Goal: Task Accomplishment & Management: Complete application form

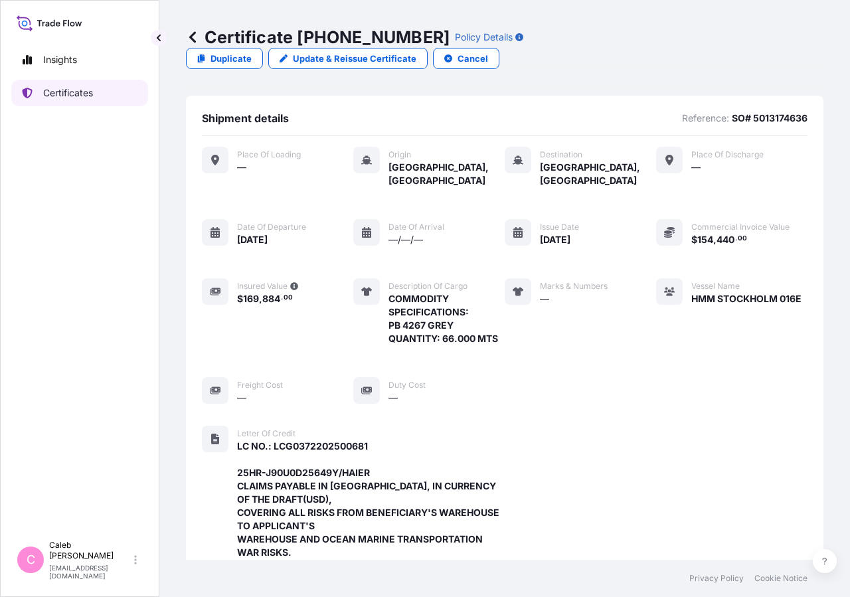
click at [90, 93] on p "Certificates" at bounding box center [68, 92] width 50 height 13
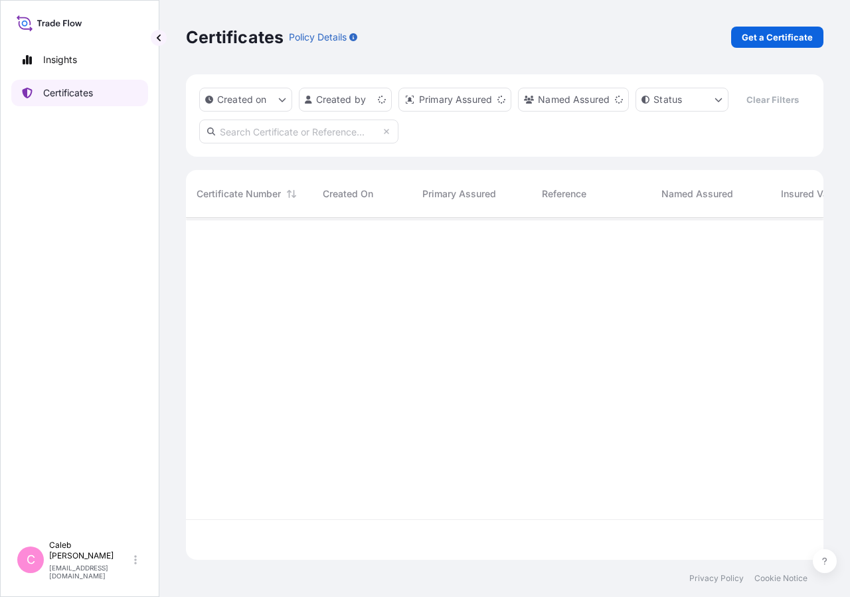
scroll to position [310, 626]
click at [313, 143] on input "text" at bounding box center [298, 132] width 199 height 24
type input "SO# 5013221334"
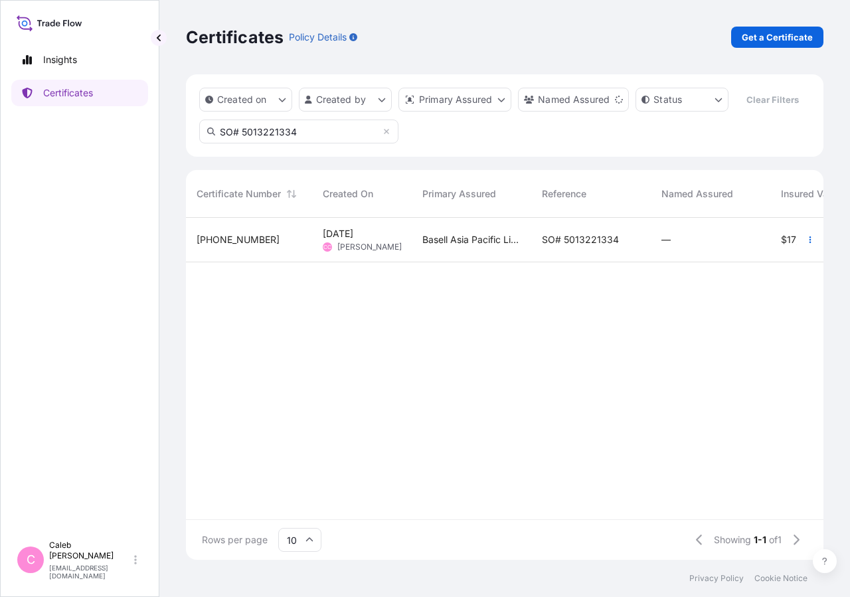
click at [585, 246] on span "SO# 5013221334" at bounding box center [580, 239] width 77 height 13
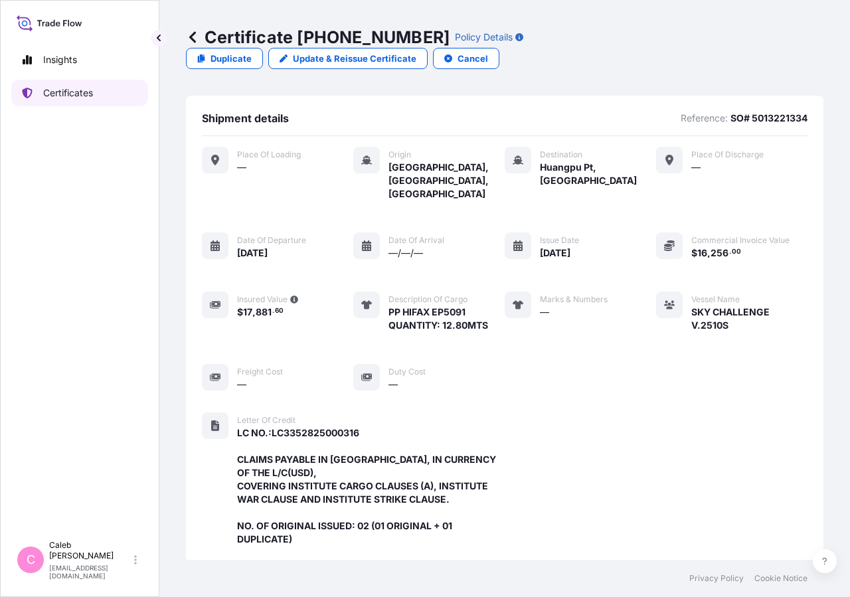
click at [91, 100] on link "Certificates" at bounding box center [79, 93] width 137 height 27
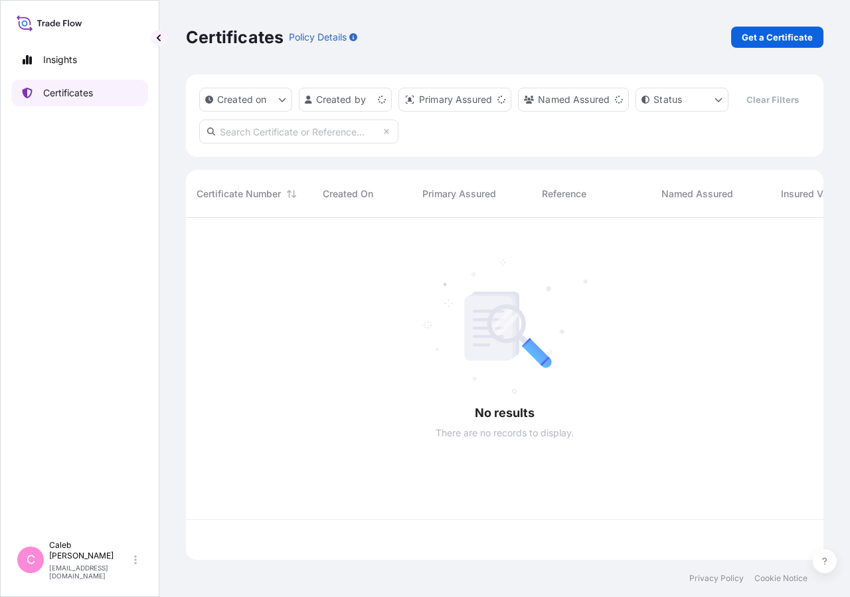
scroll to position [310, 626]
click at [254, 147] on div "Created on Created by Primary Assured Named Assured Status Clear Filters" at bounding box center [504, 115] width 637 height 82
click at [259, 143] on input "text" at bounding box center [298, 132] width 199 height 24
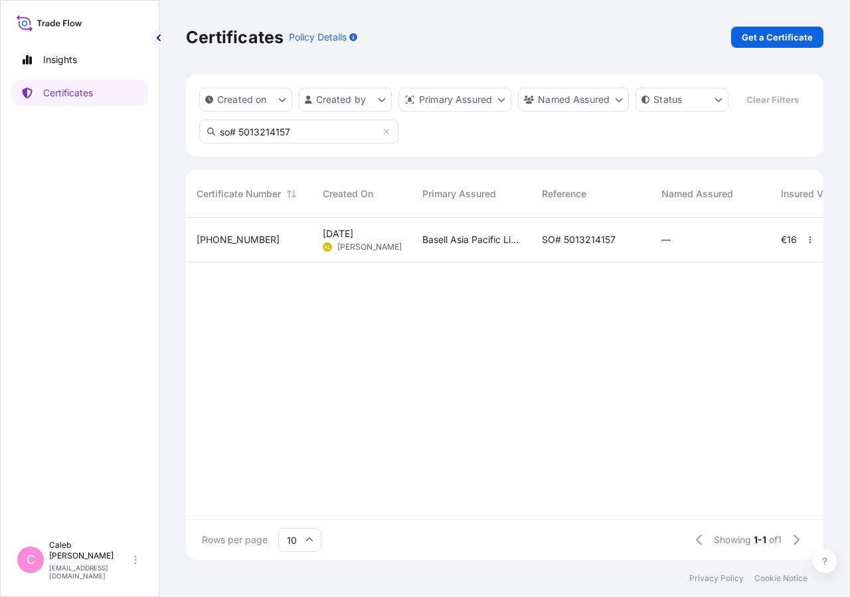
type input "so# 5013214157"
click at [612, 262] on div "SO# 5013214157" at bounding box center [591, 240] width 120 height 44
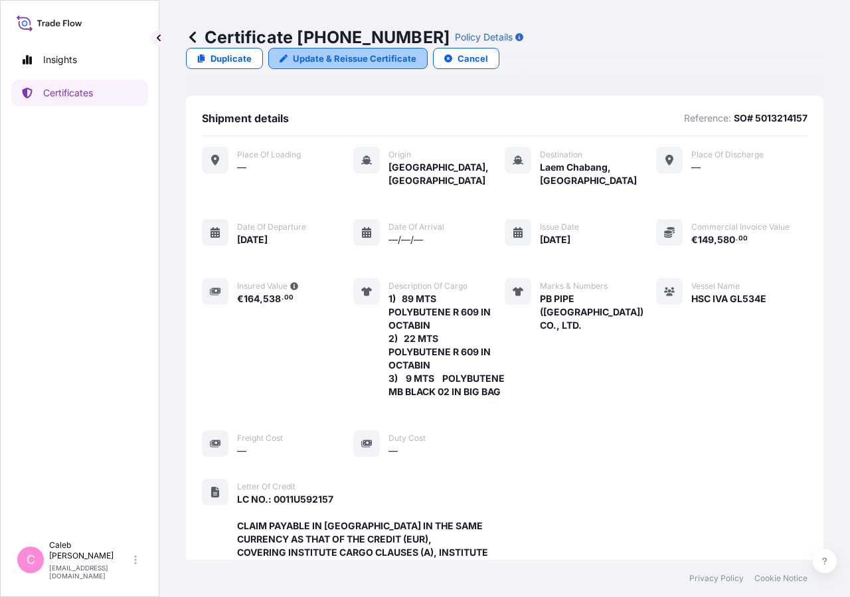
click at [416, 52] on p "Update & Reissue Certificate" at bounding box center [355, 58] width 124 height 13
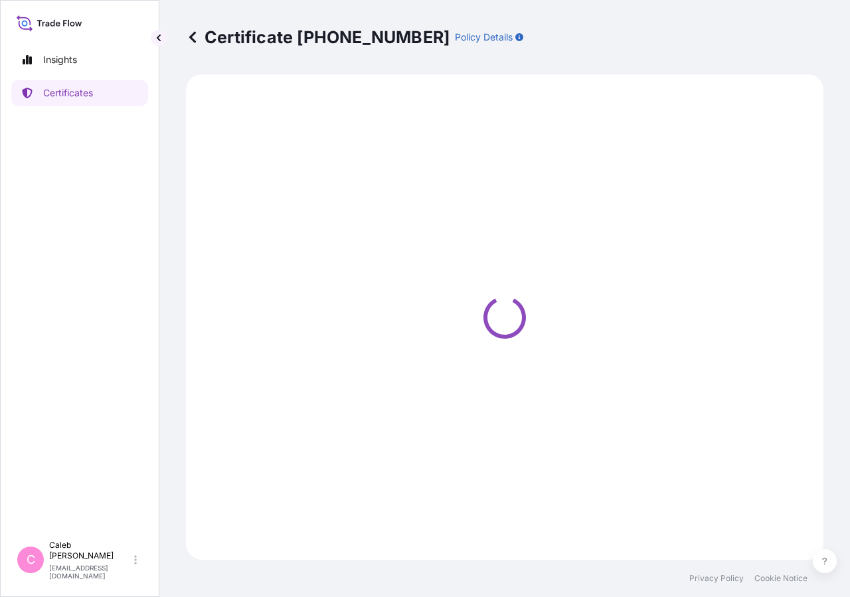
select select "Sea"
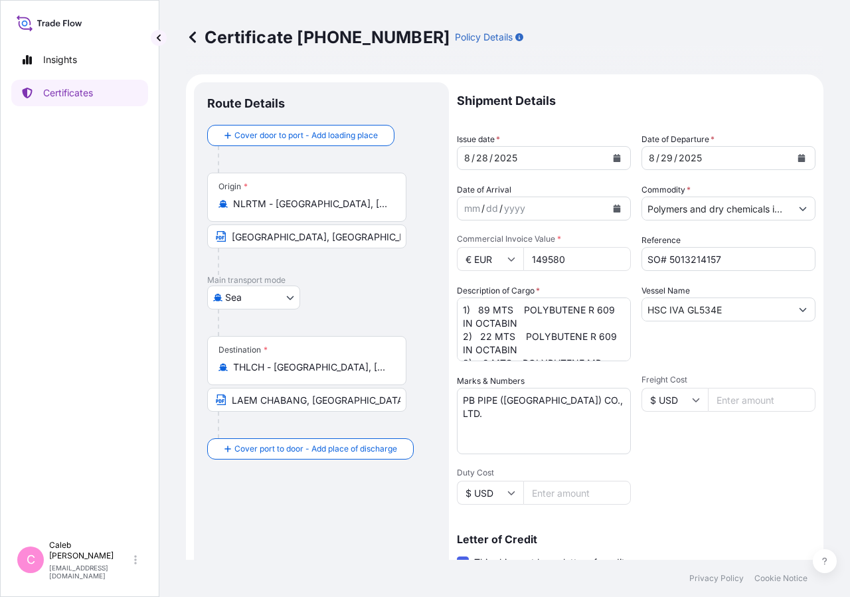
select select "32034"
click at [663, 258] on input "SO# 5013214157" at bounding box center [728, 259] width 174 height 24
type input "SO# 5013214157-1"
click at [795, 161] on button "Calendar" at bounding box center [801, 157] width 21 height 21
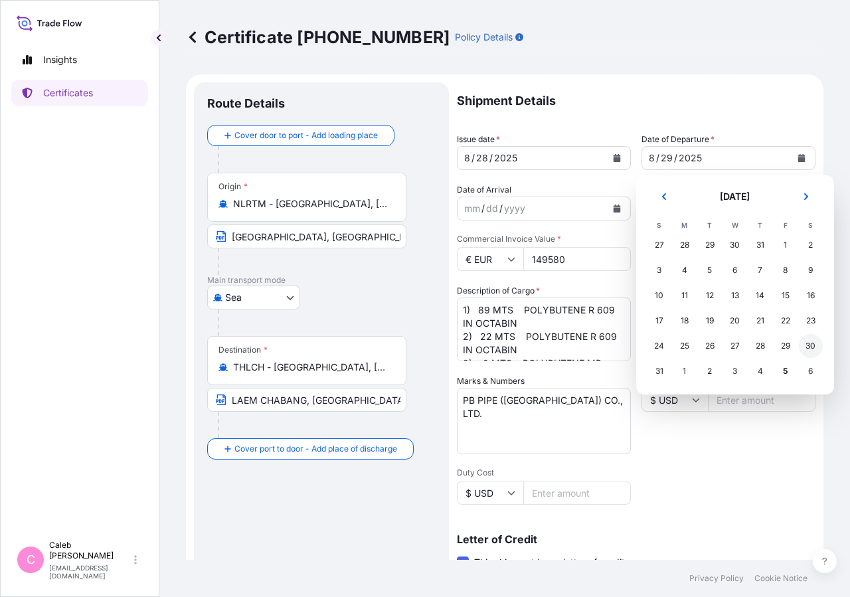
click at [814, 348] on div "30" at bounding box center [811, 346] width 24 height 24
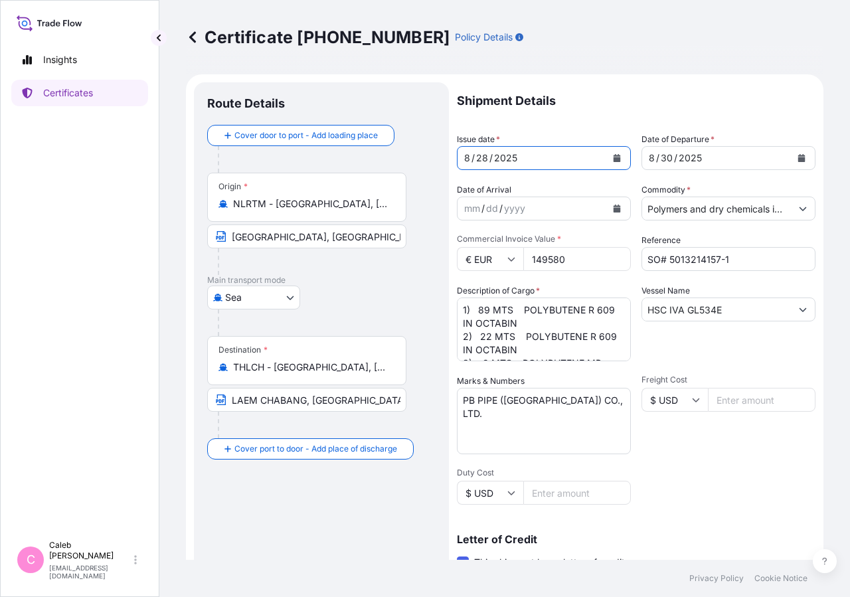
click at [606, 153] on button "Calendar" at bounding box center [616, 157] width 21 height 21
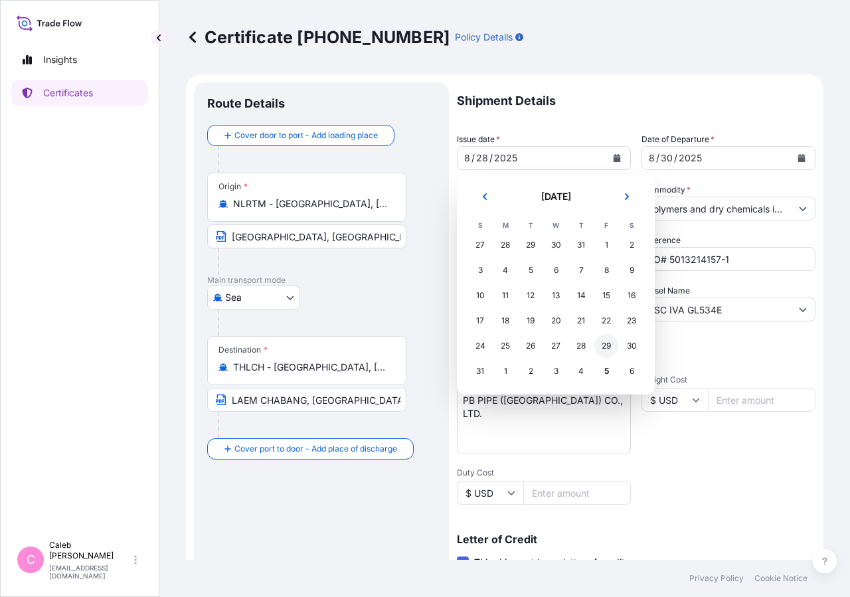
click at [604, 348] on div "29" at bounding box center [606, 346] width 24 height 24
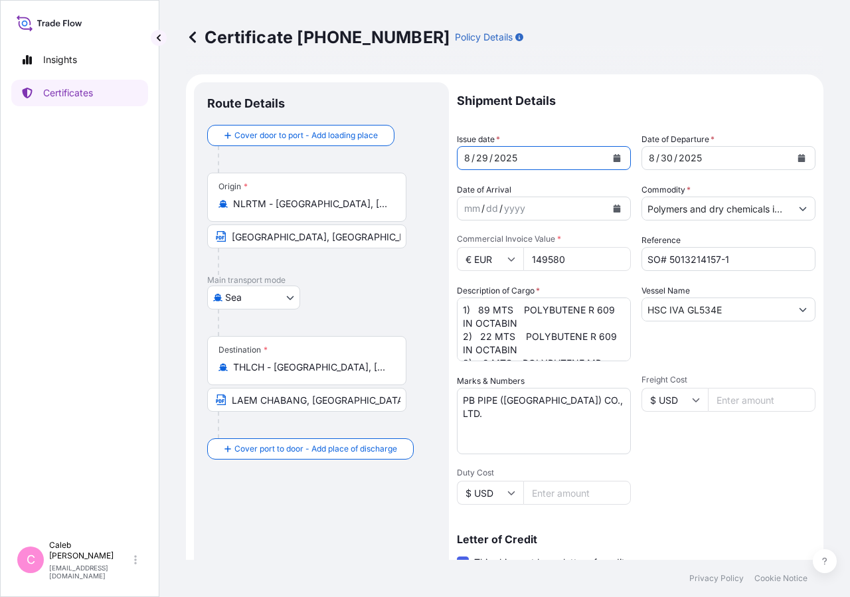
click at [234, 236] on input "[GEOGRAPHIC_DATA], [GEOGRAPHIC_DATA]" at bounding box center [306, 236] width 199 height 24
drag, startPoint x: 578, startPoint y: 264, endPoint x: 435, endPoint y: 227, distance: 148.2
click at [523, 247] on input "149580" at bounding box center [577, 259] width 108 height 24
click at [552, 262] on input "149580" at bounding box center [577, 259] width 108 height 24
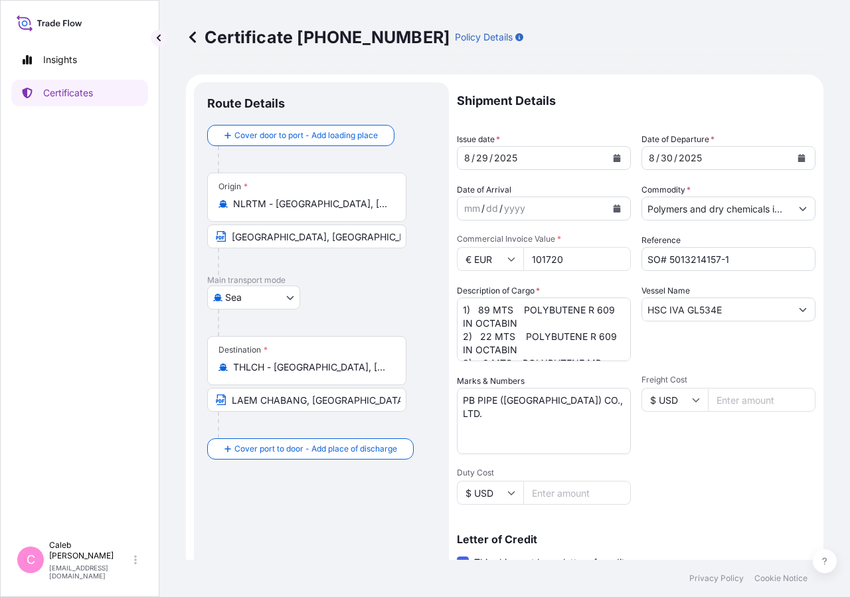
type input "101720"
click at [491, 309] on textarea "1) 89 MTS POLYBUTENE R 609 IN OCTABIN 2) 22 MTS POLYBUTENE R 609 IN OCTABIN 3) …" at bounding box center [544, 329] width 174 height 64
click at [489, 333] on textarea "1) 89 MTS POLYBUTENE R 609 IN OCTABIN 2) 22 MTS POLYBUTENE R 609 IN OCTABIN 3) …" at bounding box center [544, 329] width 174 height 64
type textarea "1) 20 MTS POLYBUTENE R 609 IN OCTABIN 2) 11 MTS POLYBUTENE R 609 IN OCTABIN 3) …"
click at [651, 305] on input "HSC IVA GL534E" at bounding box center [716, 309] width 149 height 24
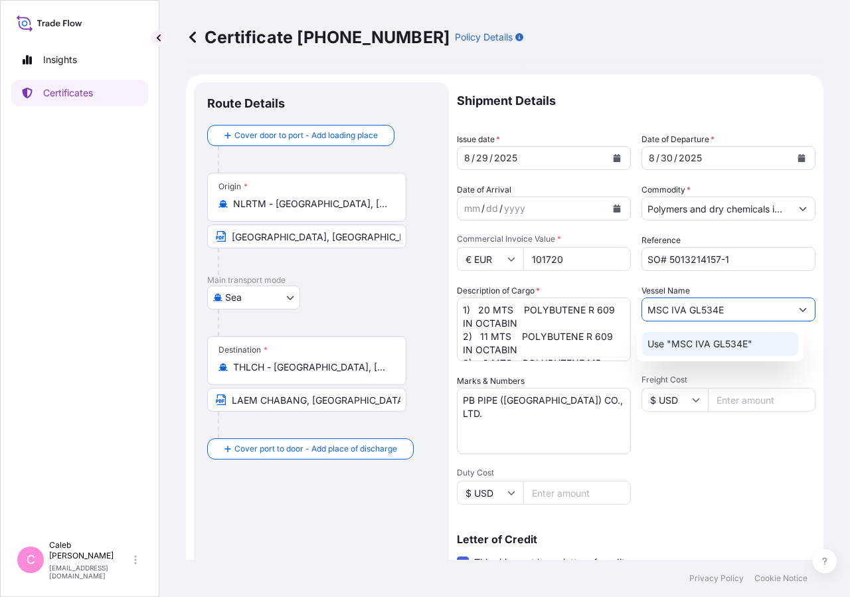
type input "MSC IVA GL534E"
click at [713, 491] on div "Shipment Details Issue date * [DATE] Date of Departure * [DATE] Date of Arrival…" at bounding box center [636, 449] width 359 height 734
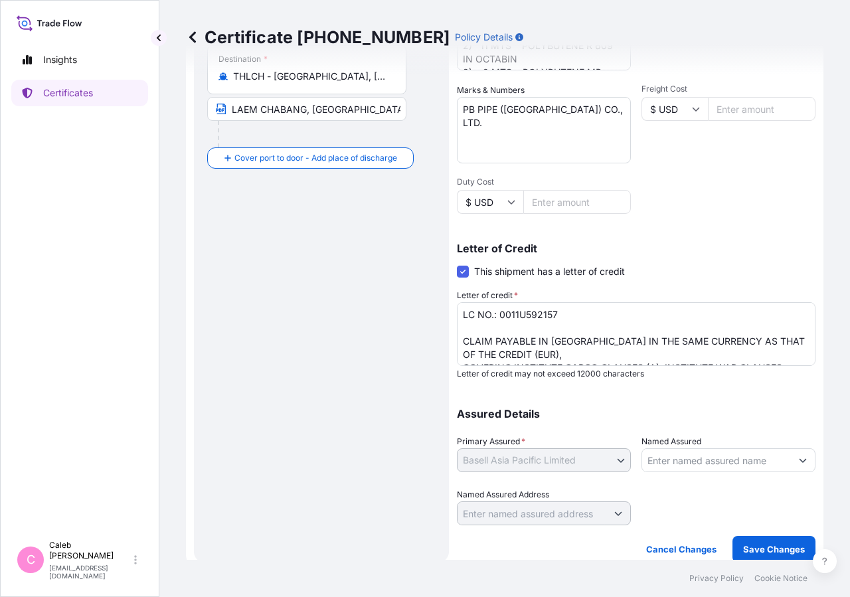
scroll to position [293, 0]
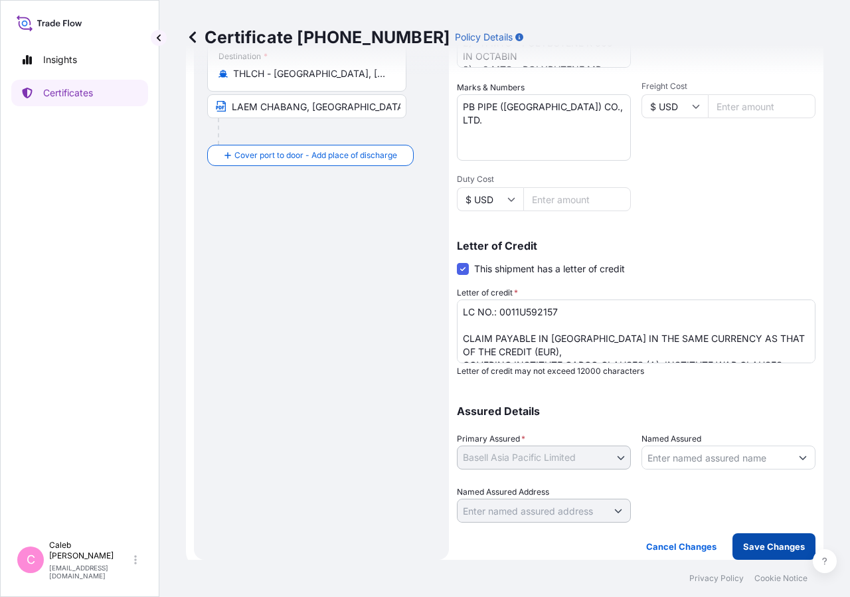
click at [759, 555] on button "Save Changes" at bounding box center [773, 546] width 83 height 27
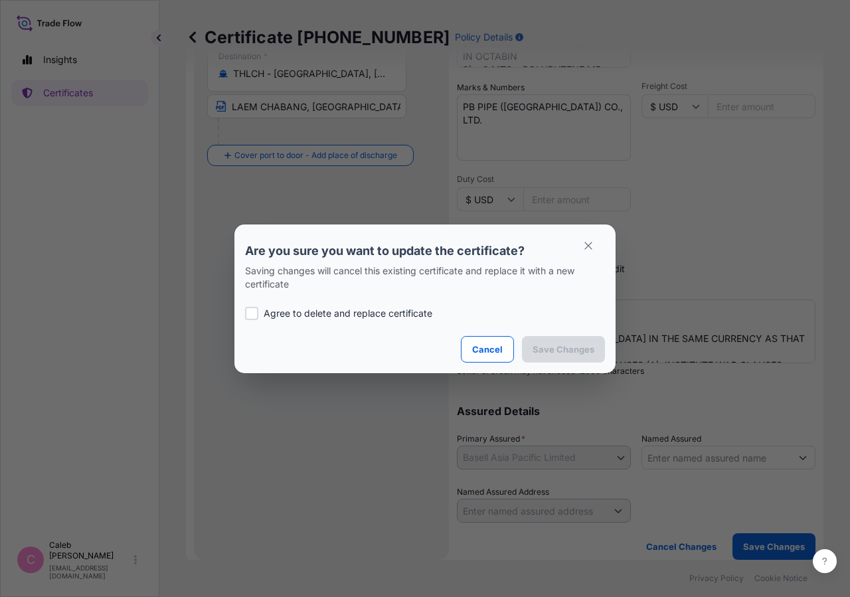
click at [276, 310] on p "Agree to delete and replace certificate" at bounding box center [348, 313] width 169 height 13
checkbox input "true"
click at [563, 349] on p "Save Changes" at bounding box center [564, 349] width 62 height 13
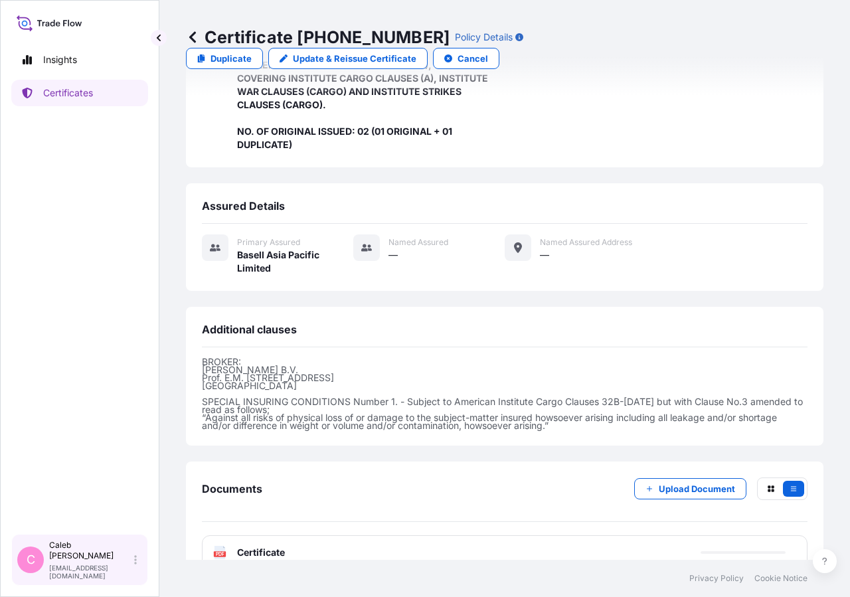
scroll to position [477, 0]
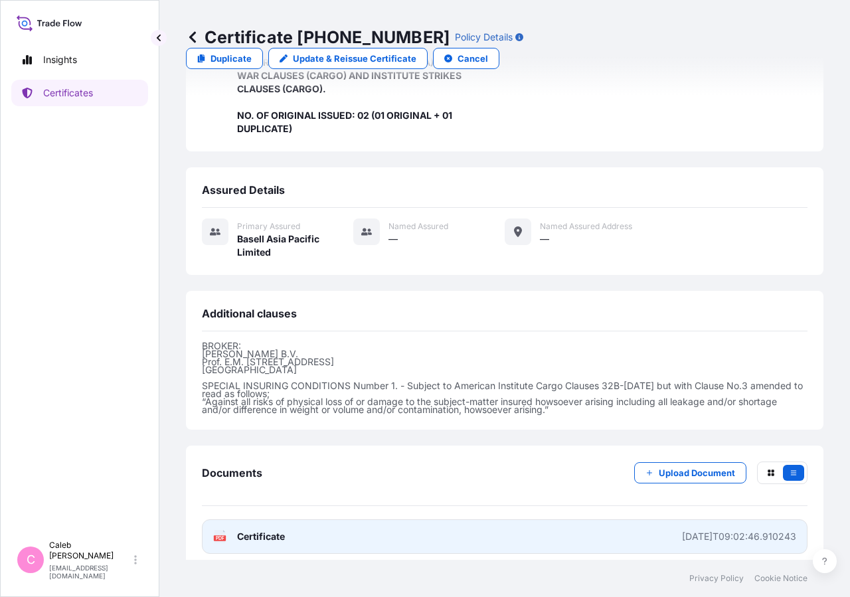
click at [278, 530] on span "Certificate" at bounding box center [261, 536] width 48 height 13
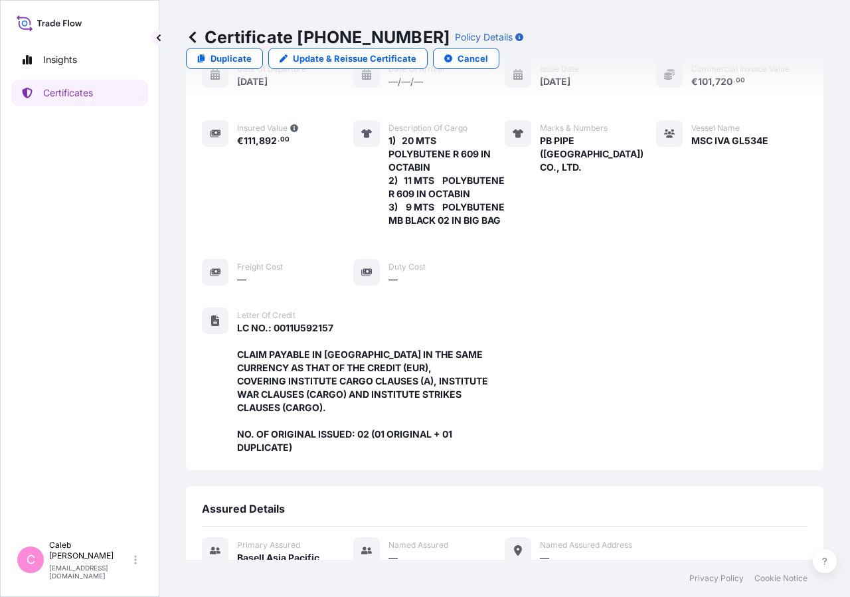
scroll to position [0, 0]
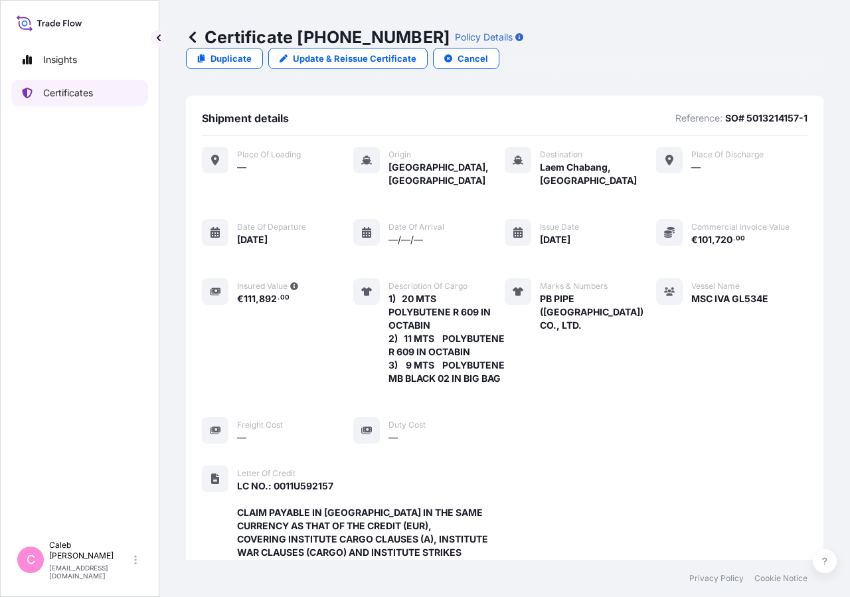
click at [84, 96] on p "Certificates" at bounding box center [68, 92] width 50 height 13
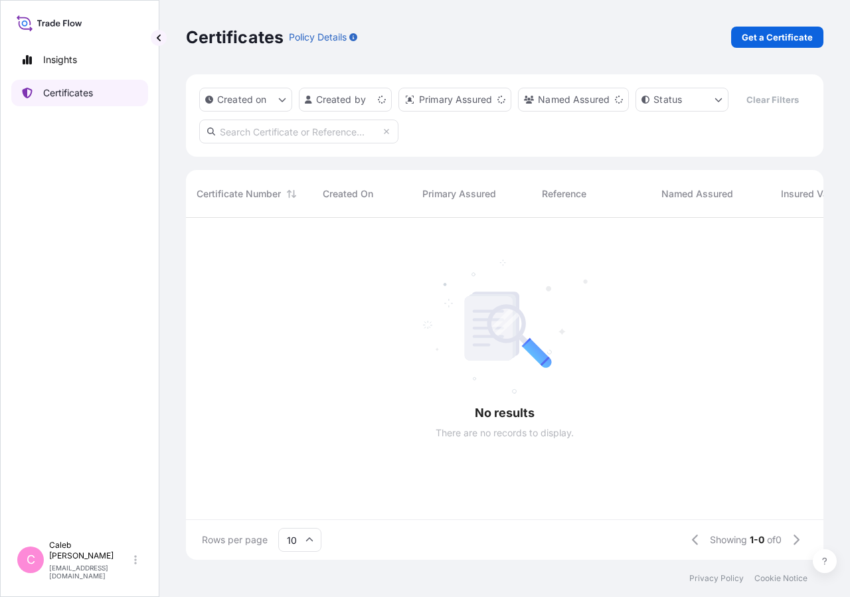
scroll to position [310, 626]
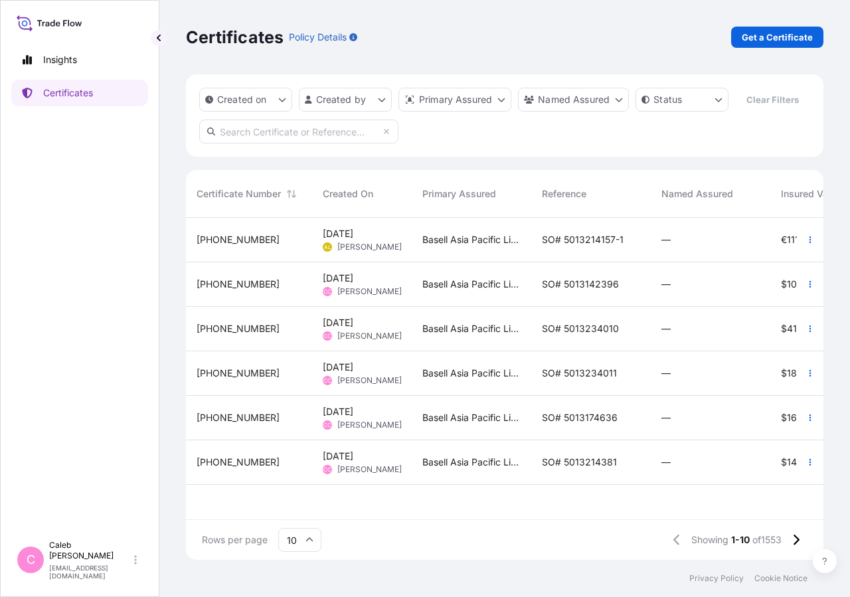
click at [293, 143] on input "text" at bounding box center [298, 132] width 199 height 24
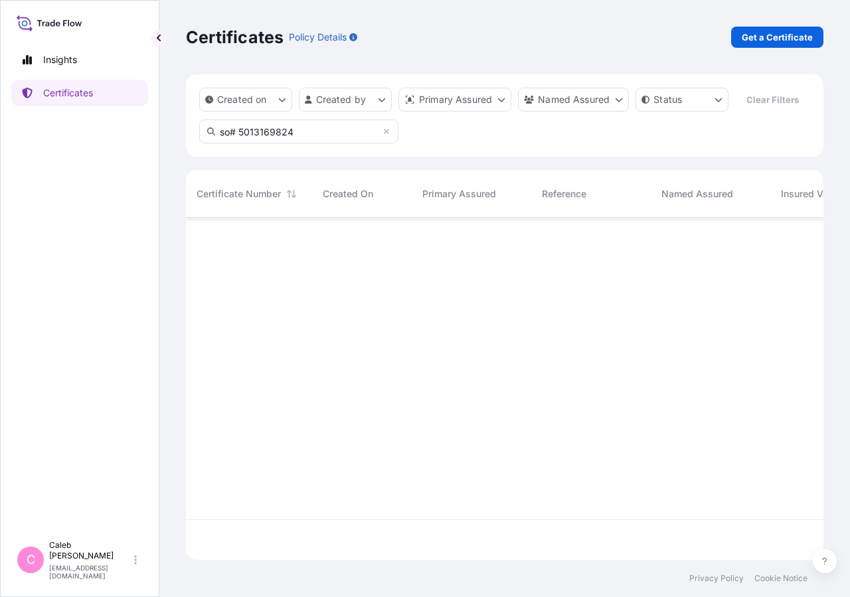
type input "so# 5013169824"
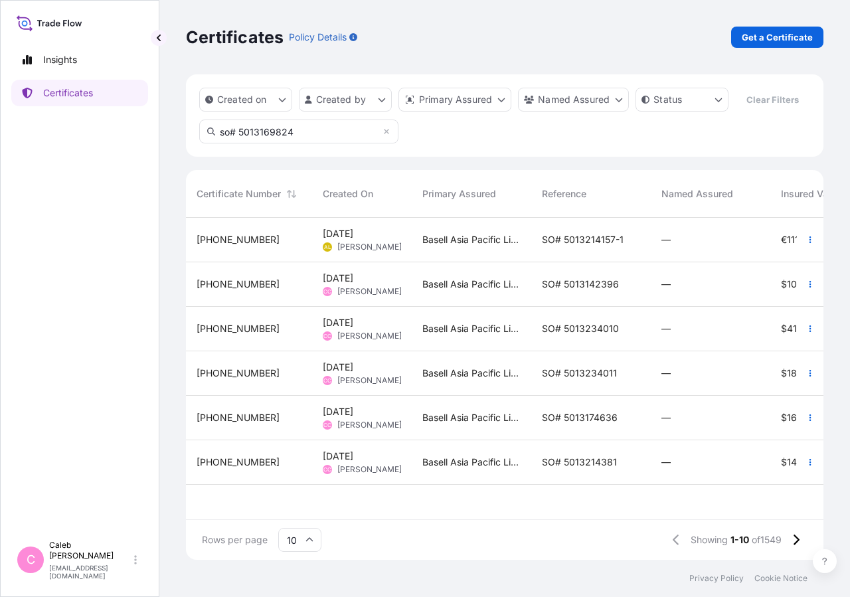
click at [593, 246] on span "SO# 5013214157-1" at bounding box center [583, 239] width 82 height 13
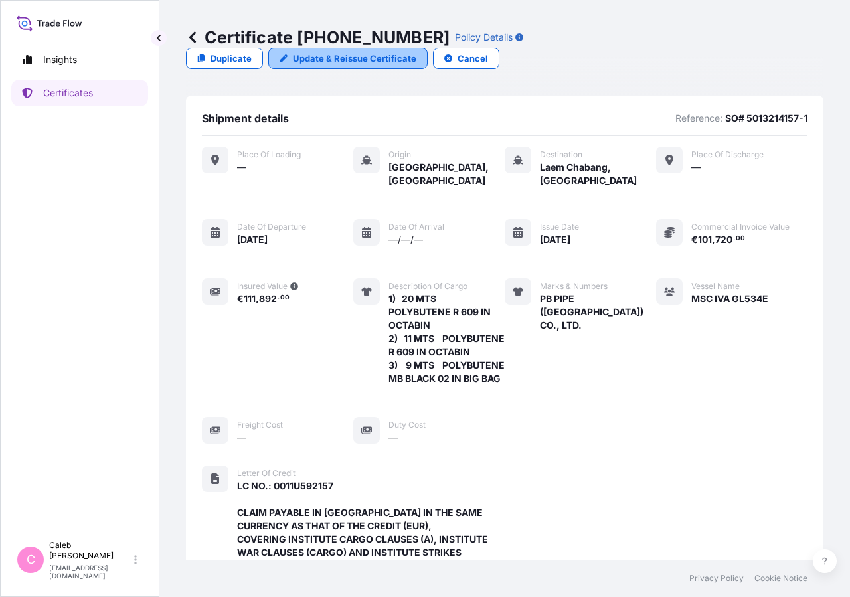
click at [416, 52] on p "Update & Reissue Certificate" at bounding box center [355, 58] width 124 height 13
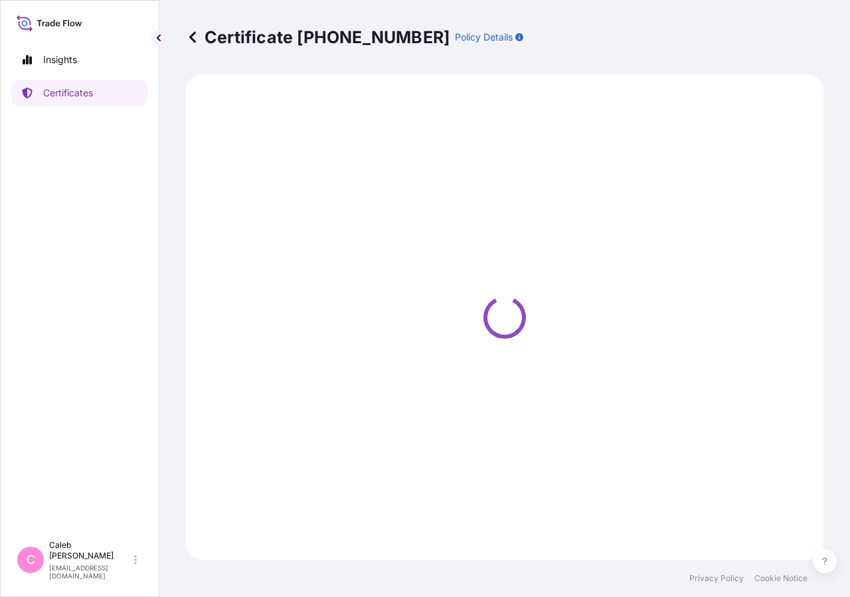
select select "Sea"
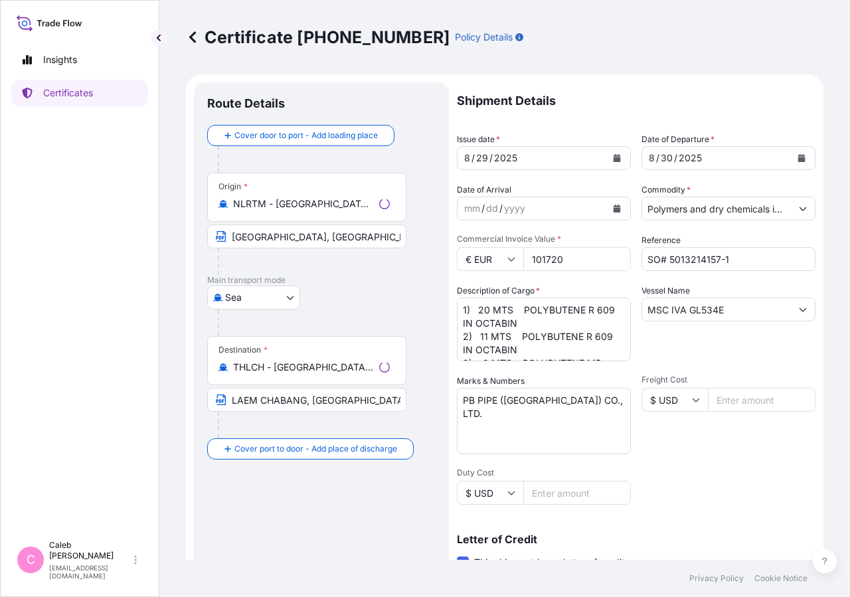
select select "32034"
click at [93, 93] on p "Certificates" at bounding box center [68, 92] width 50 height 13
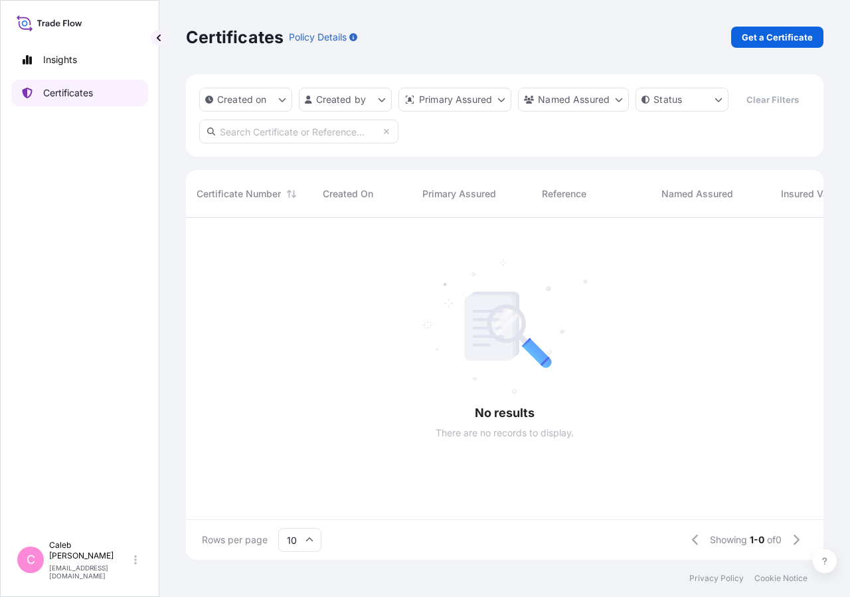
scroll to position [310, 626]
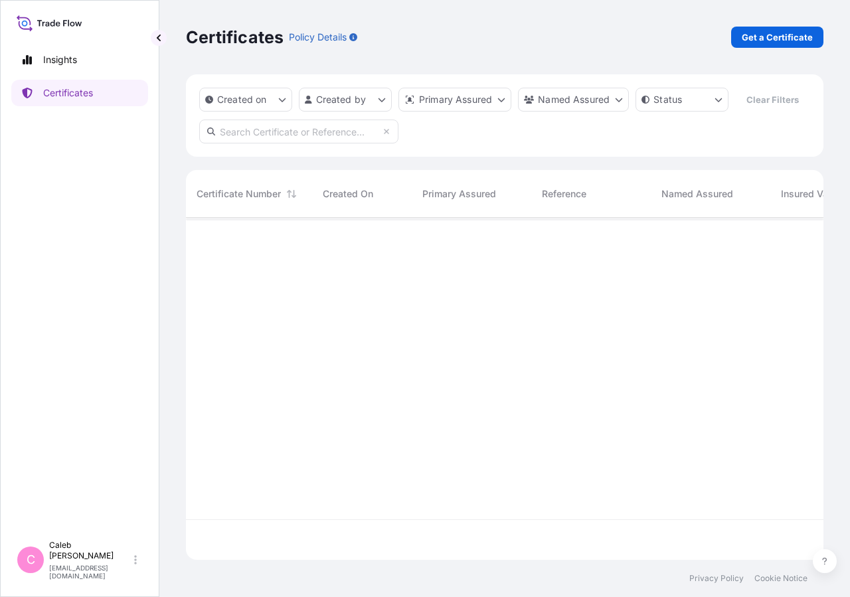
click at [275, 143] on input "text" at bounding box center [298, 132] width 199 height 24
type input "s"
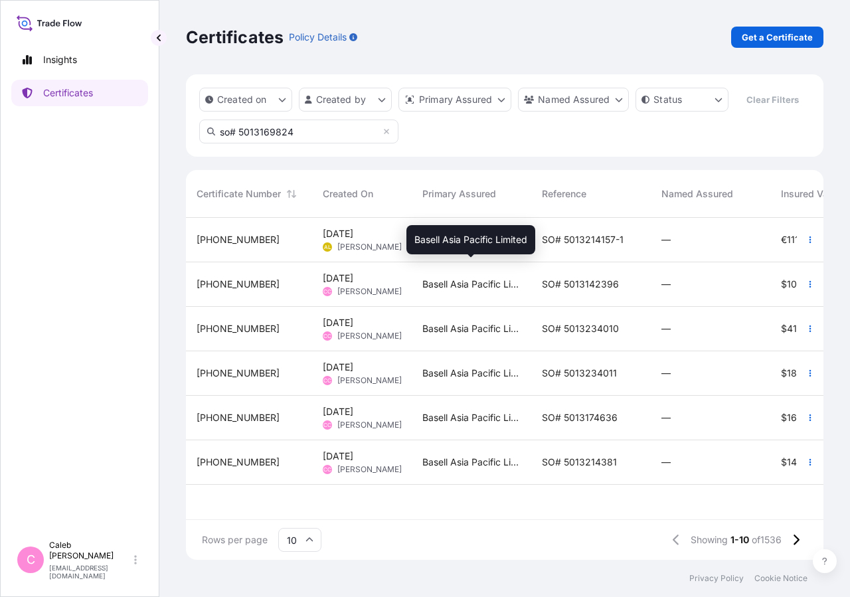
type input "so# 5013169824"
click at [442, 246] on span "Basell Asia Pacific Limited" at bounding box center [471, 239] width 98 height 13
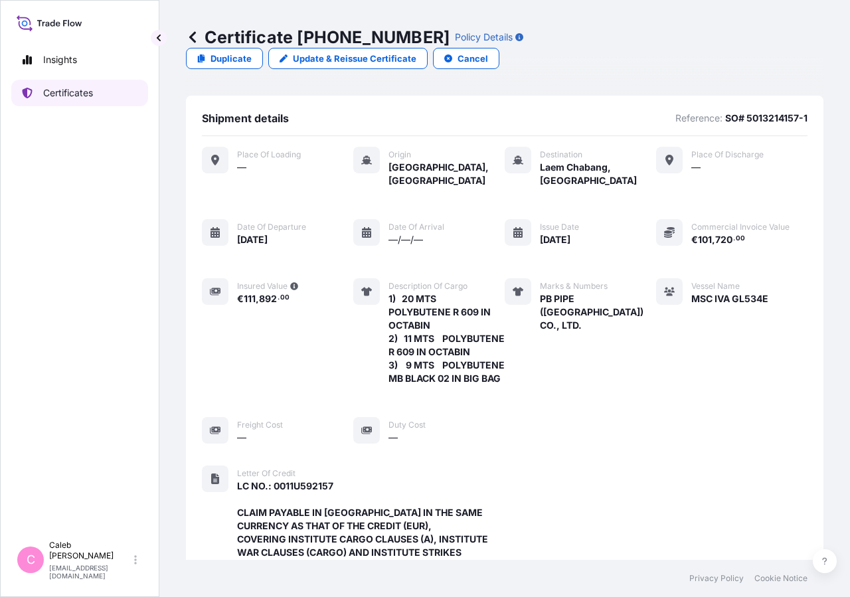
click at [76, 94] on p "Certificates" at bounding box center [68, 92] width 50 height 13
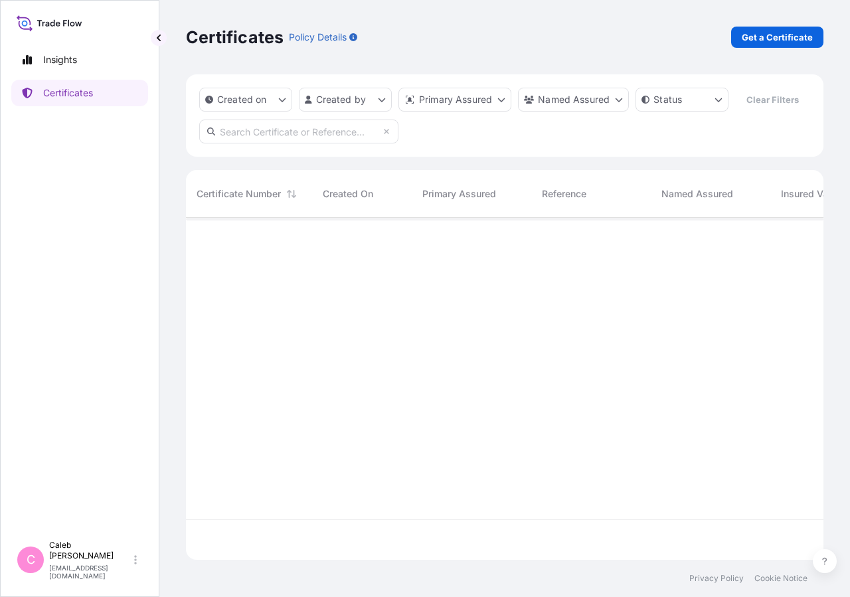
scroll to position [310, 626]
click at [343, 143] on input "text" at bounding box center [298, 132] width 199 height 24
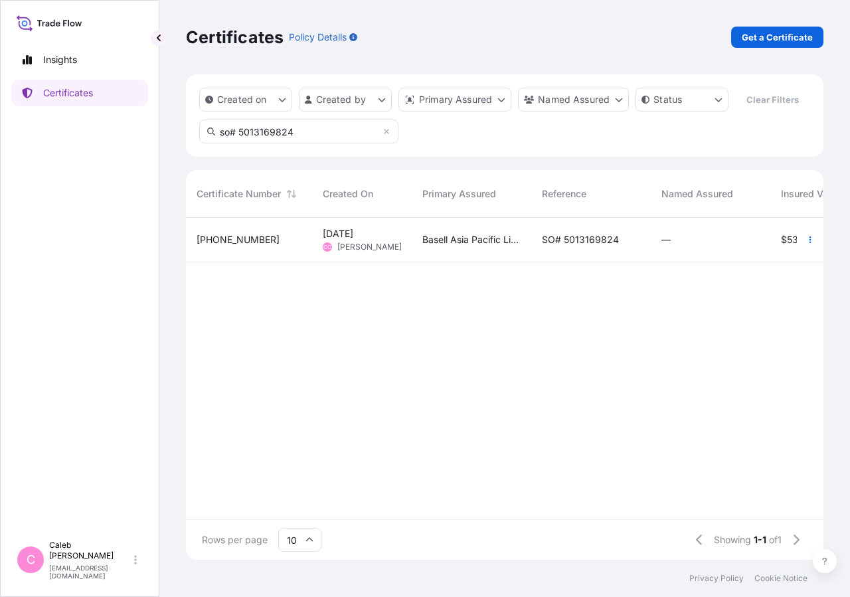
type input "so# 5013169824"
click at [580, 246] on span "SO# 5013169824" at bounding box center [580, 239] width 77 height 13
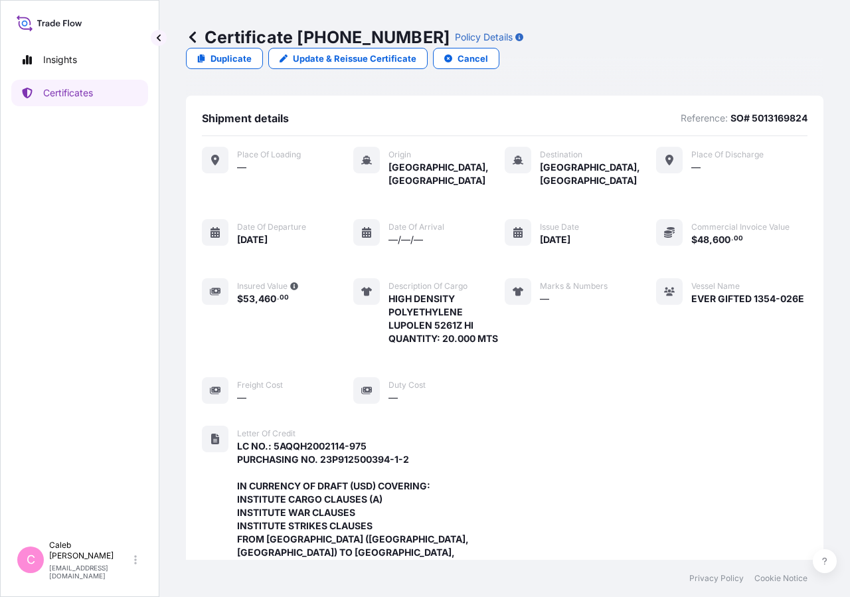
scroll to position [463, 0]
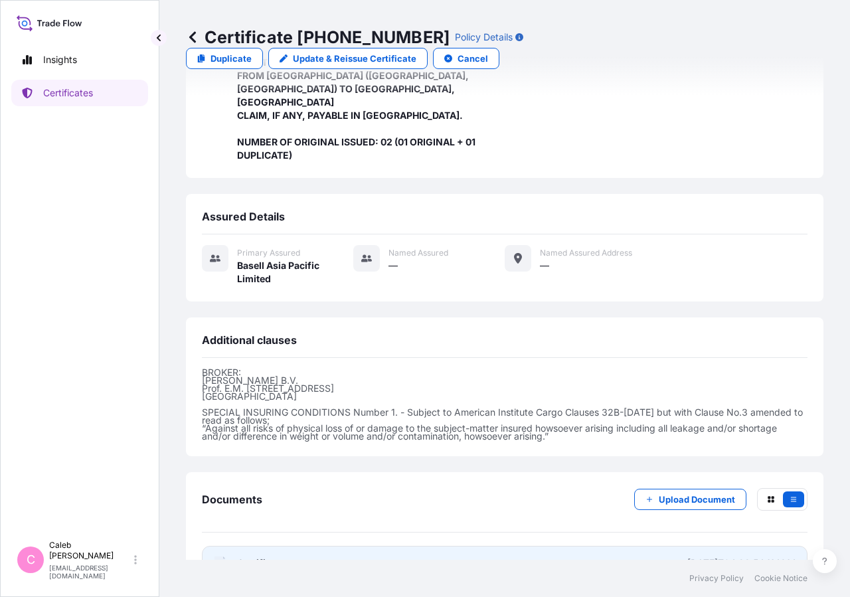
click at [250, 556] on span "Certificate" at bounding box center [261, 562] width 48 height 13
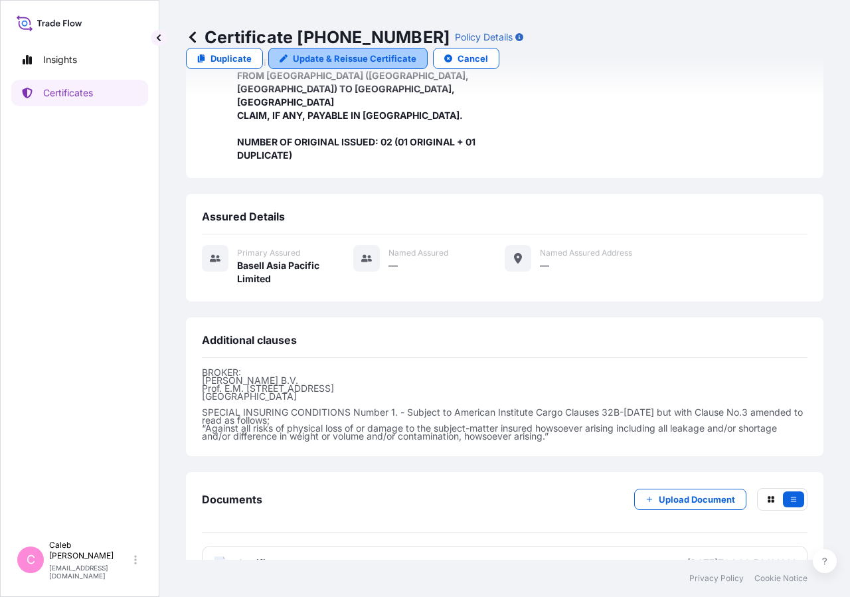
click at [416, 52] on p "Update & Reissue Certificate" at bounding box center [355, 58] width 124 height 13
select select "Sea"
select select "32034"
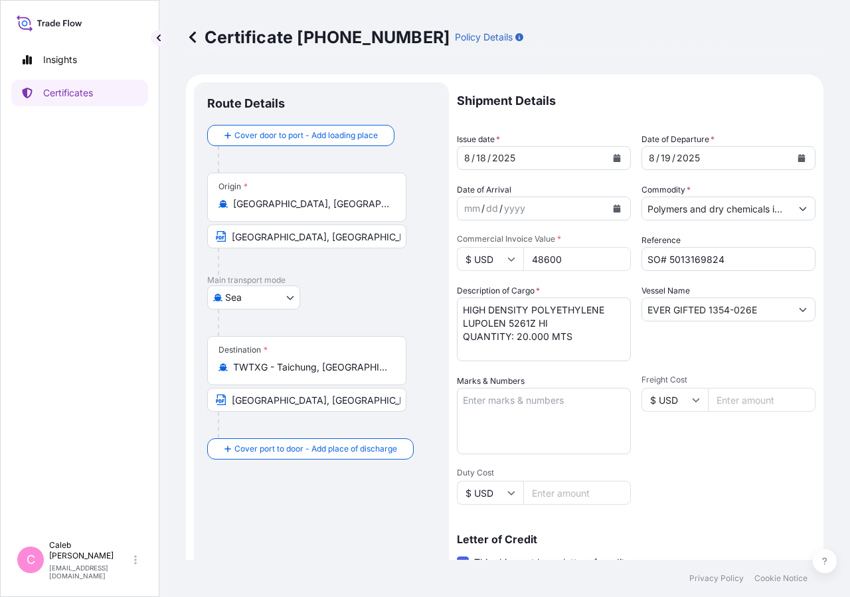
click at [791, 163] on button "Calendar" at bounding box center [801, 157] width 21 height 21
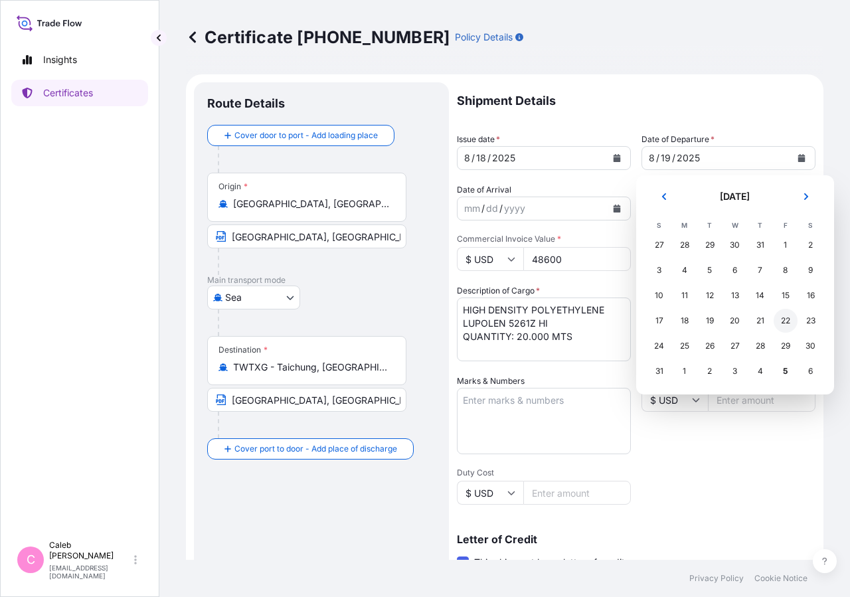
click at [787, 324] on div "22" at bounding box center [786, 321] width 24 height 24
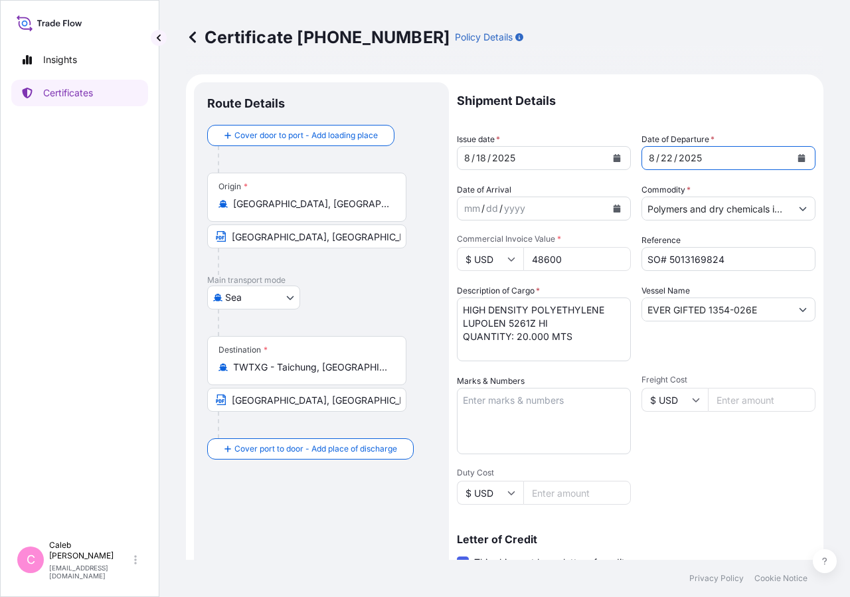
click at [613, 157] on icon "Calendar" at bounding box center [617, 158] width 8 height 8
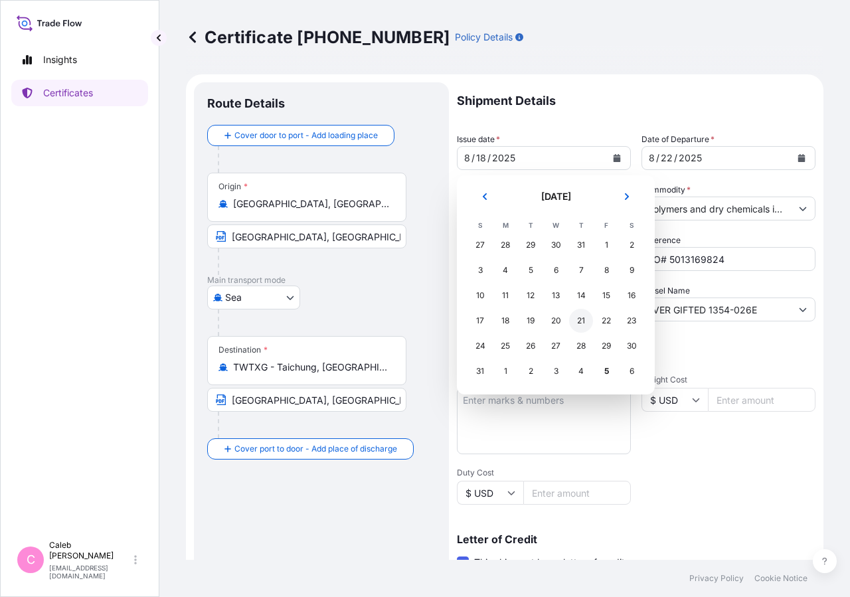
click at [578, 318] on div "21" at bounding box center [581, 321] width 24 height 24
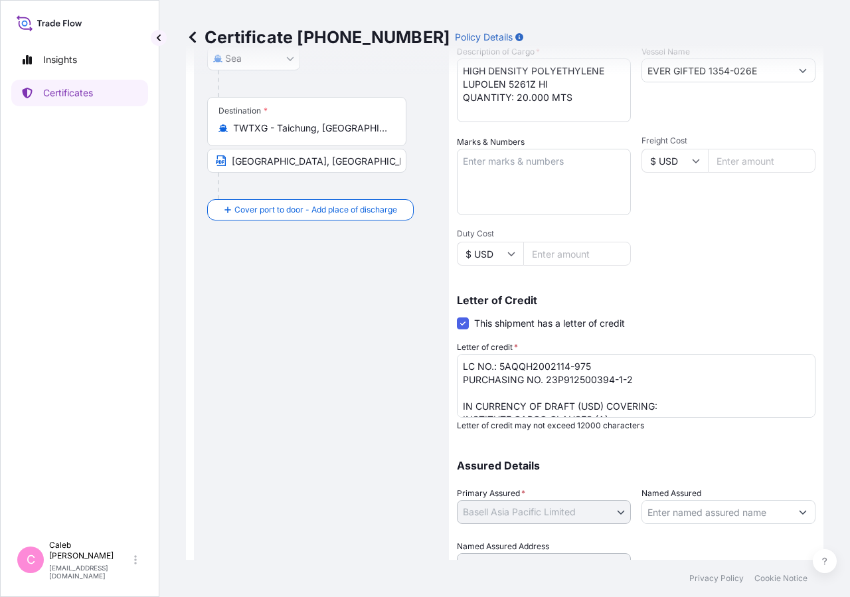
scroll to position [56, 0]
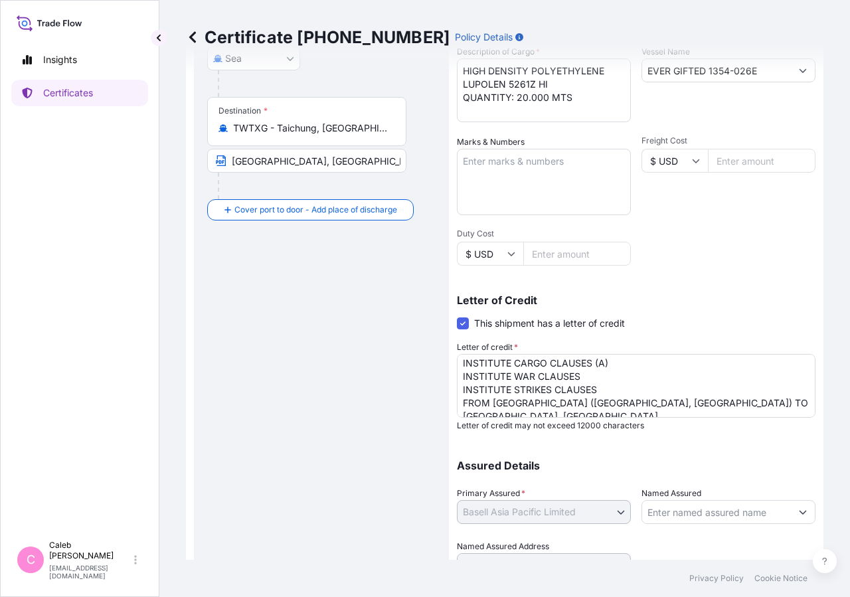
click at [567, 401] on textarea "LC NO.: 5AQQH2002114-975 PURCHASING NO. 23P912500394-1-2 IN CURRENCY OF DRAFT (…" at bounding box center [636, 386] width 359 height 64
click at [577, 402] on textarea "LC NO.: 5AQQH2002114-975 PURCHASING NO. 23P912500394-1-2 IN CURRENCY OF DRAFT (…" at bounding box center [636, 386] width 359 height 64
drag, startPoint x: 574, startPoint y: 400, endPoint x: 492, endPoint y: 400, distance: 81.7
click at [492, 400] on textarea "LC NO.: 5AQQH2002114-975 PURCHASING NO. 23P912500394-1-2 IN CURRENCY OF DRAFT (…" at bounding box center [636, 386] width 359 height 64
click at [629, 401] on textarea "LC NO.: 5AQQH2002114-975 PURCHASING NO. 23P912500394-1-2 IN CURRENCY OF DRAFT (…" at bounding box center [636, 386] width 359 height 64
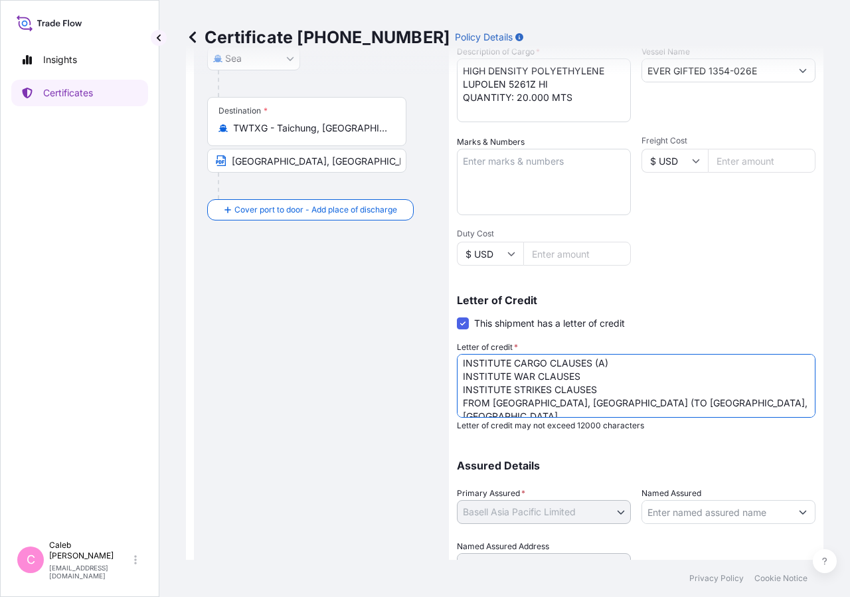
paste textarea "EUROPEAN PORT"
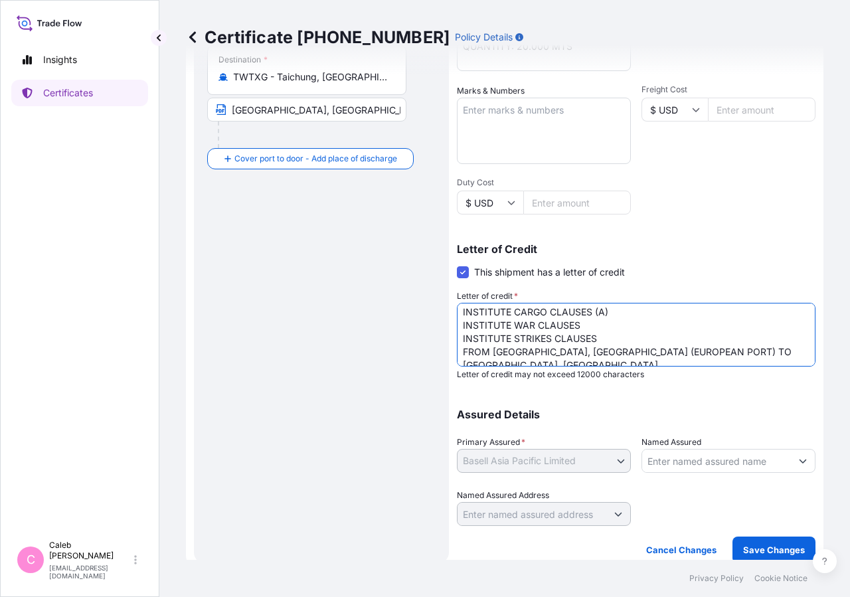
scroll to position [293, 0]
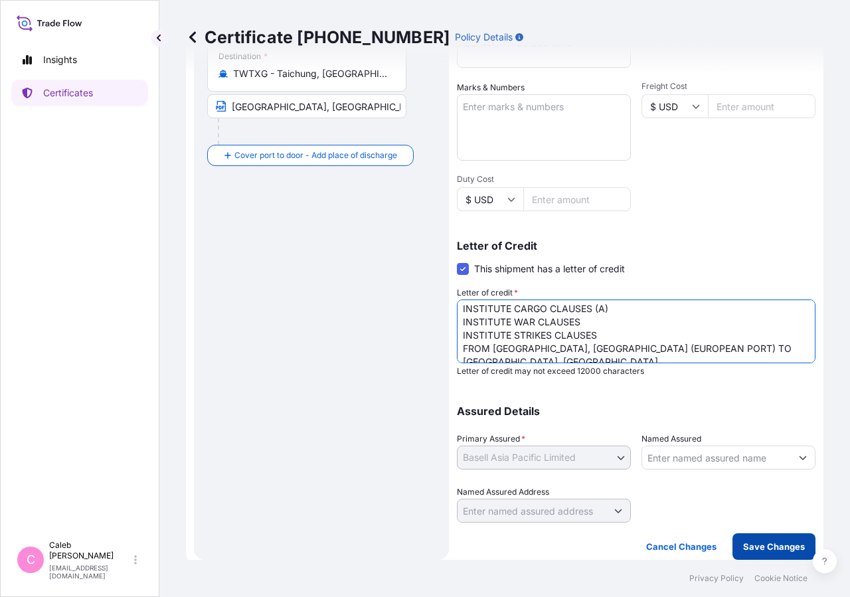
type textarea "LC NO.: 5AQQH2002114-975 PURCHASING NO. 23P912500394-1-2 IN CURRENCY OF DRAFT (…"
click at [763, 549] on p "Save Changes" at bounding box center [774, 546] width 62 height 13
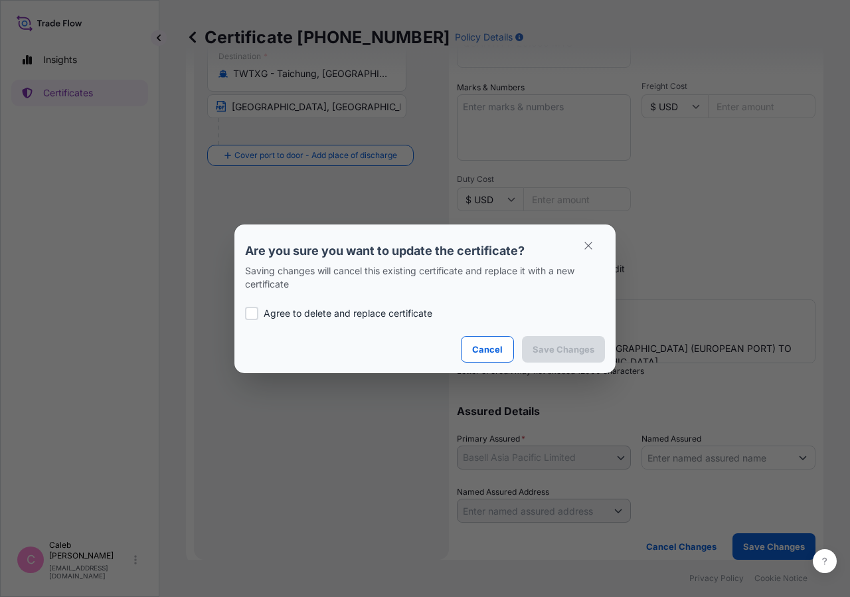
click at [271, 314] on p "Agree to delete and replace certificate" at bounding box center [348, 313] width 169 height 13
checkbox input "true"
click at [560, 345] on p "Save Changes" at bounding box center [564, 349] width 62 height 13
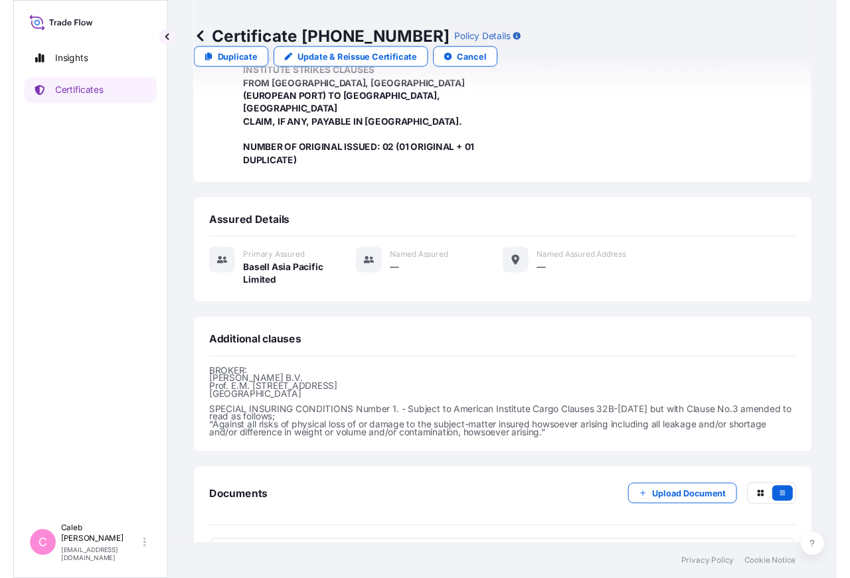
scroll to position [463, 0]
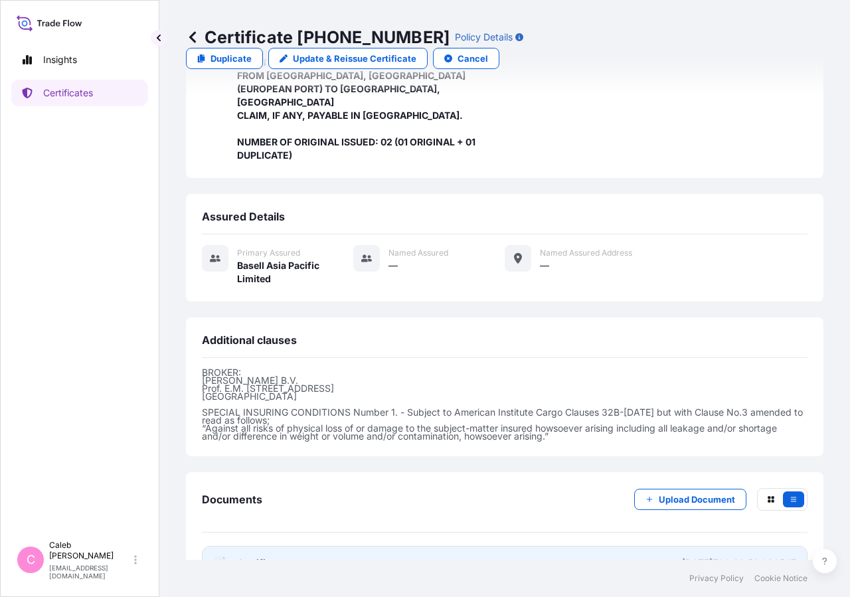
click at [267, 546] on link "PDF Certificate [DATE]T09:22:56.930547" at bounding box center [505, 563] width 606 height 35
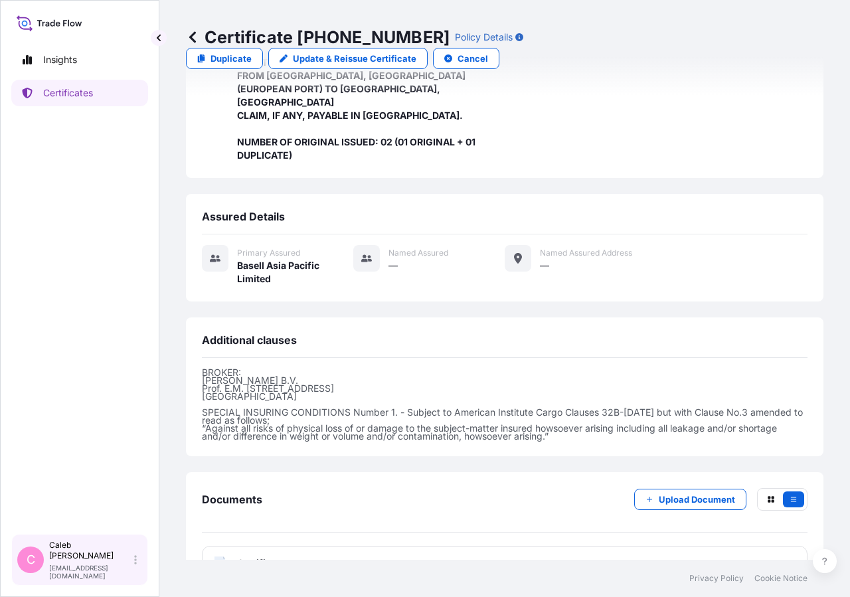
click at [85, 569] on p "[EMAIL_ADDRESS][DOMAIN_NAME]" at bounding box center [90, 572] width 82 height 16
